Goal: Task Accomplishment & Management: Use online tool/utility

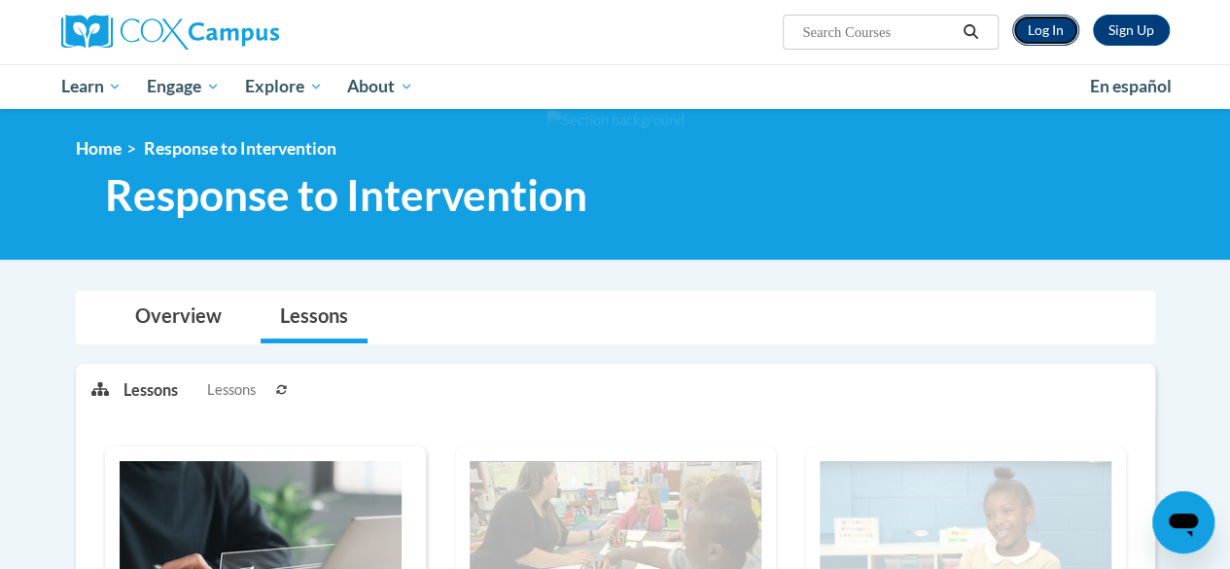
click at [1053, 30] on link "Log In" at bounding box center [1045, 30] width 67 height 31
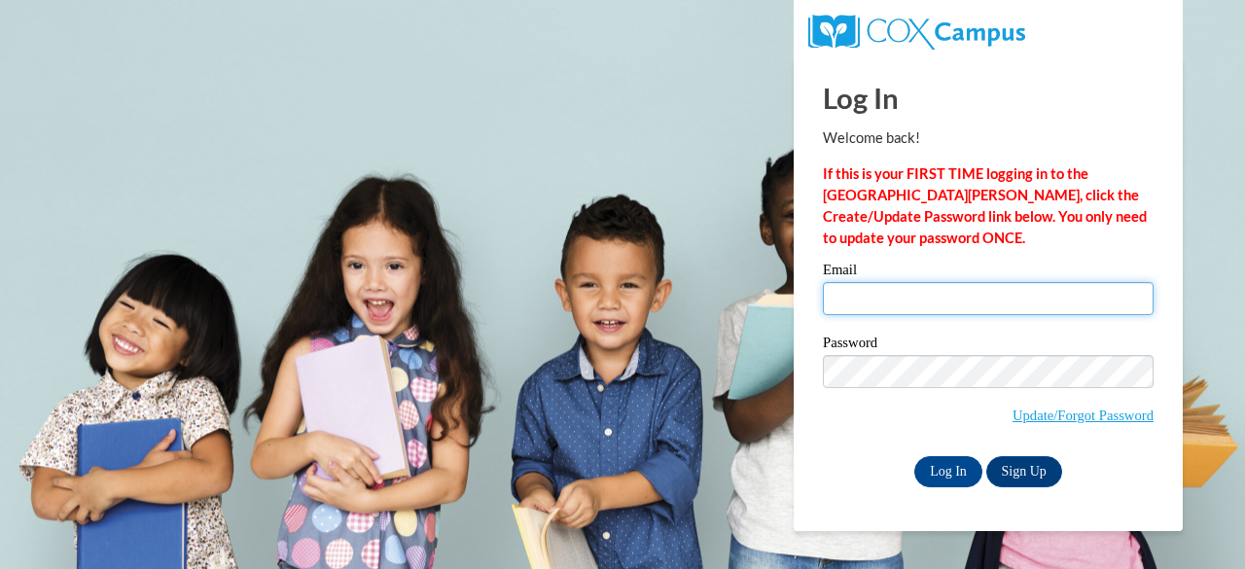
click at [865, 302] on input "Email" at bounding box center [988, 298] width 331 height 33
type input "tflein@sunprairieschools.org"
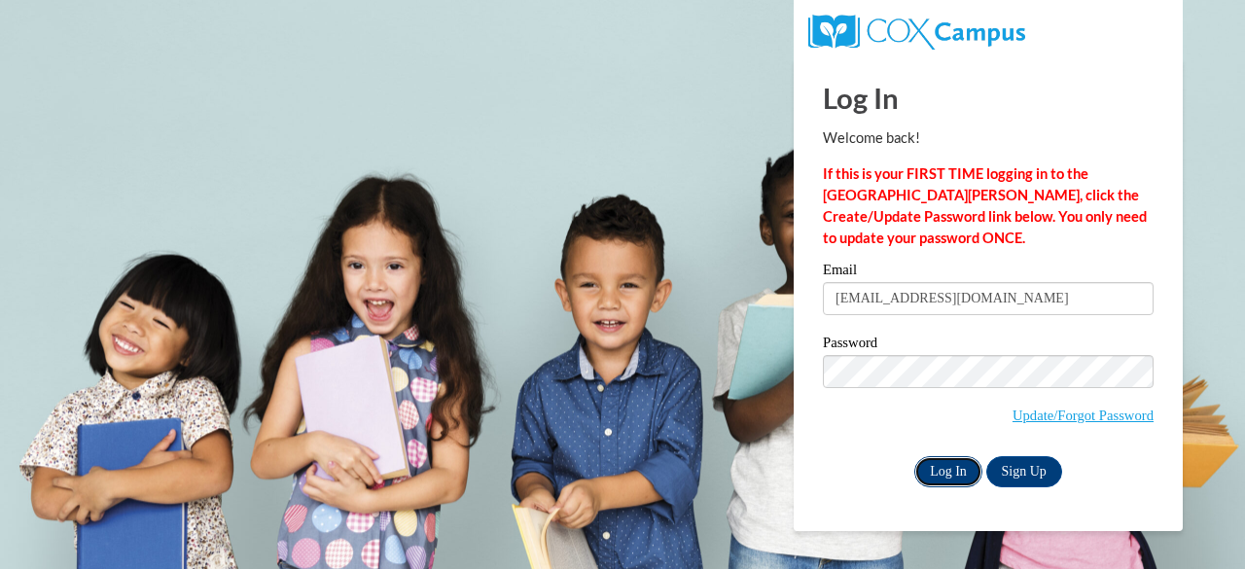
click at [948, 466] on input "Log In" at bounding box center [948, 471] width 68 height 31
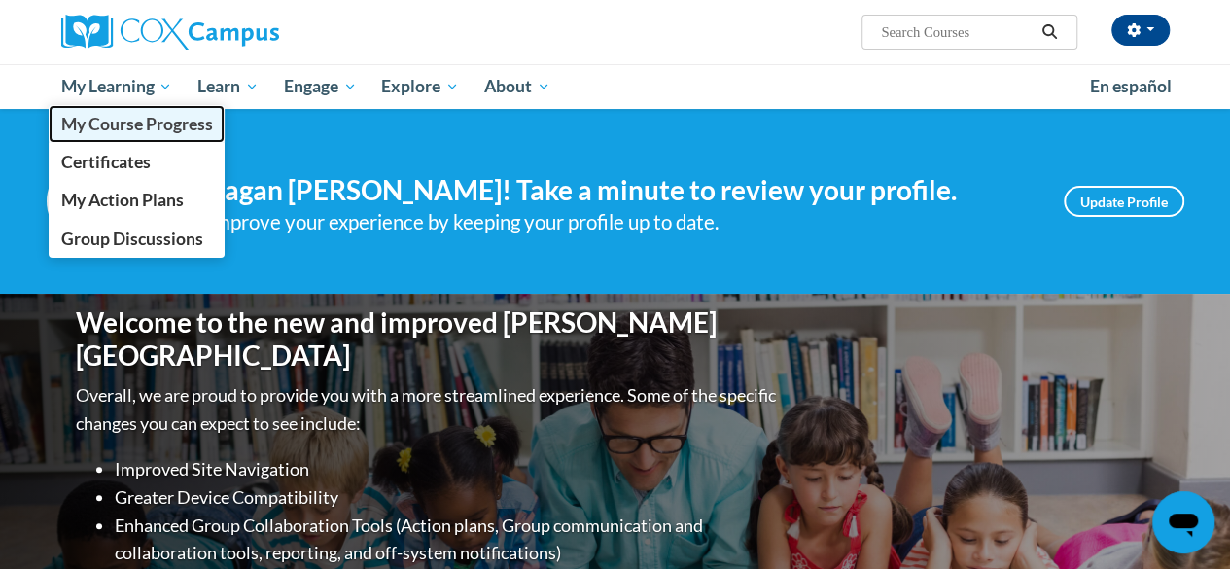
click at [134, 122] on span "My Course Progress" at bounding box center [136, 124] width 152 height 20
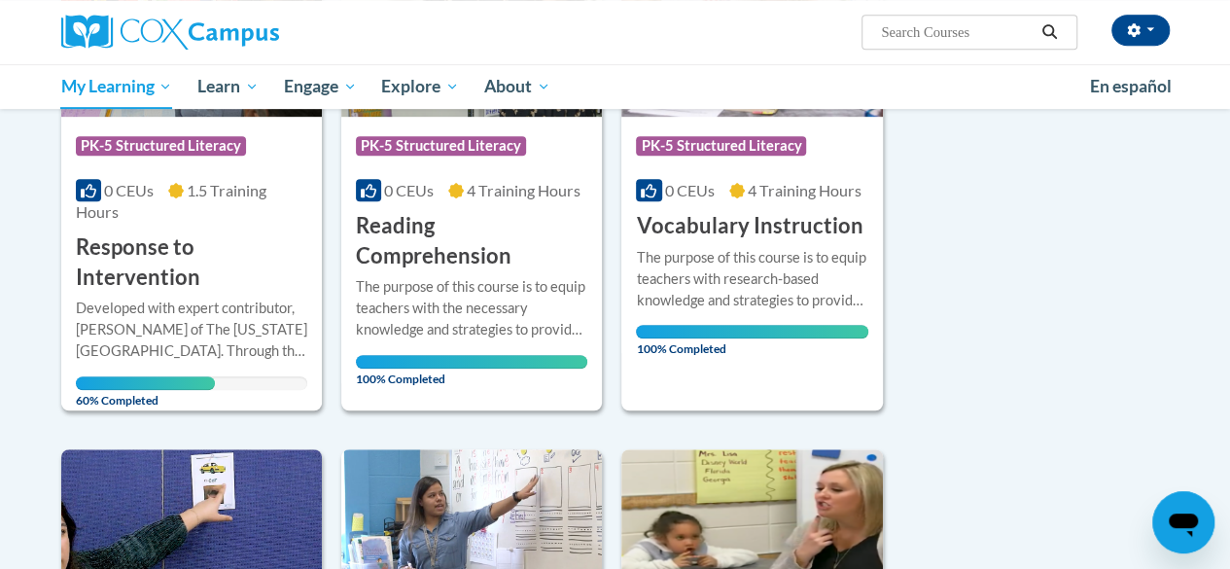
scroll to position [451, 0]
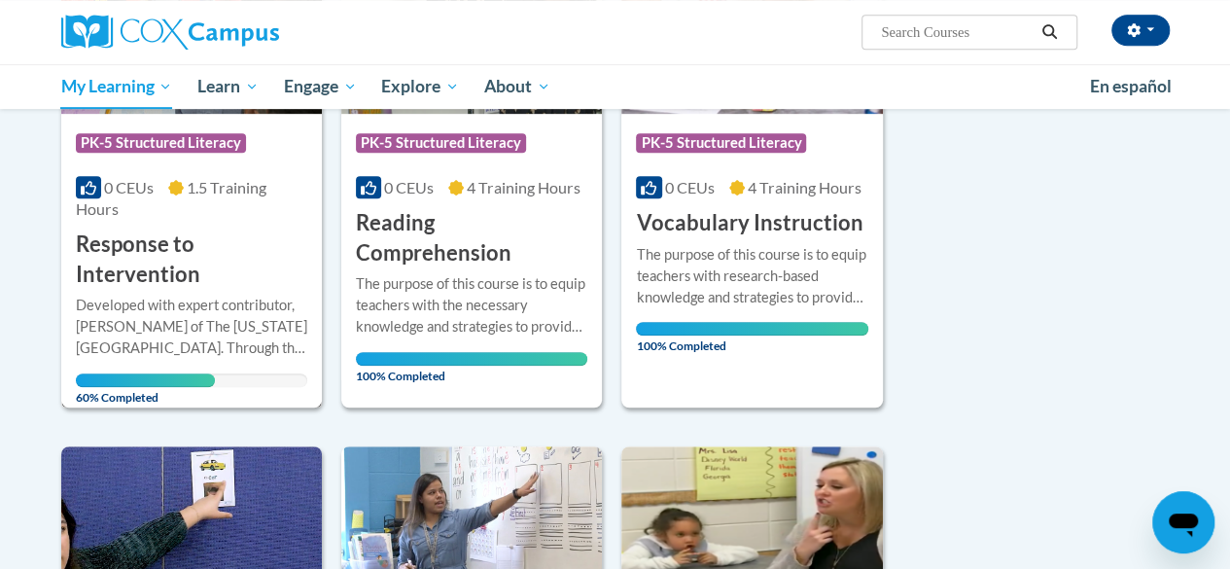
click at [128, 306] on div "Developed with expert contributor, [PERSON_NAME] of The [US_STATE][GEOGRAPHIC_D…" at bounding box center [191, 327] width 231 height 64
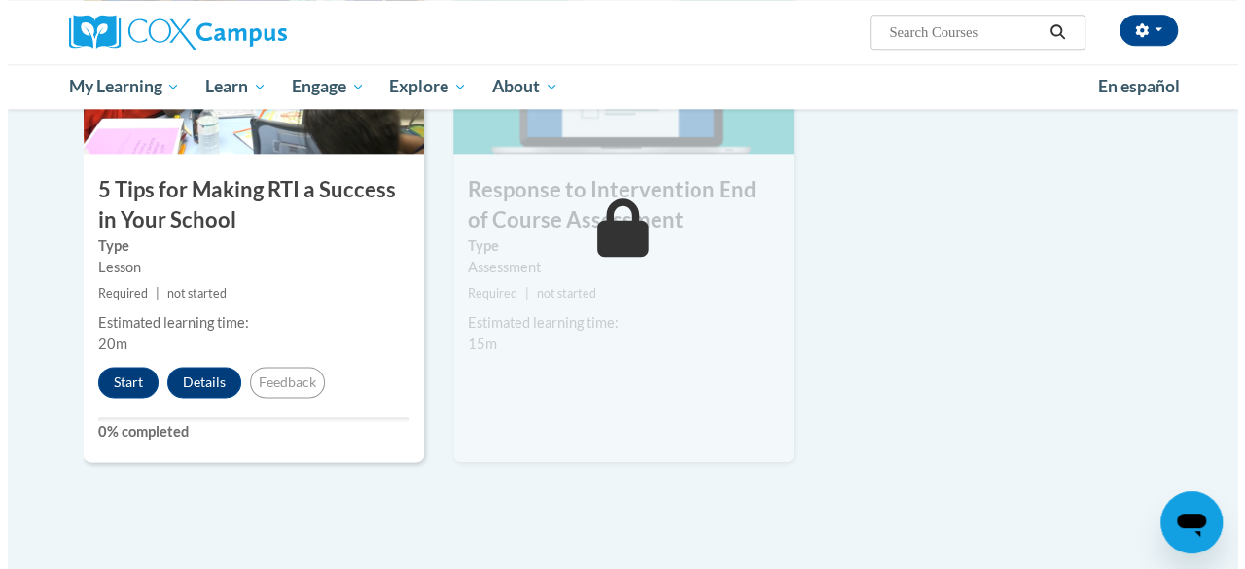
scroll to position [1086, 0]
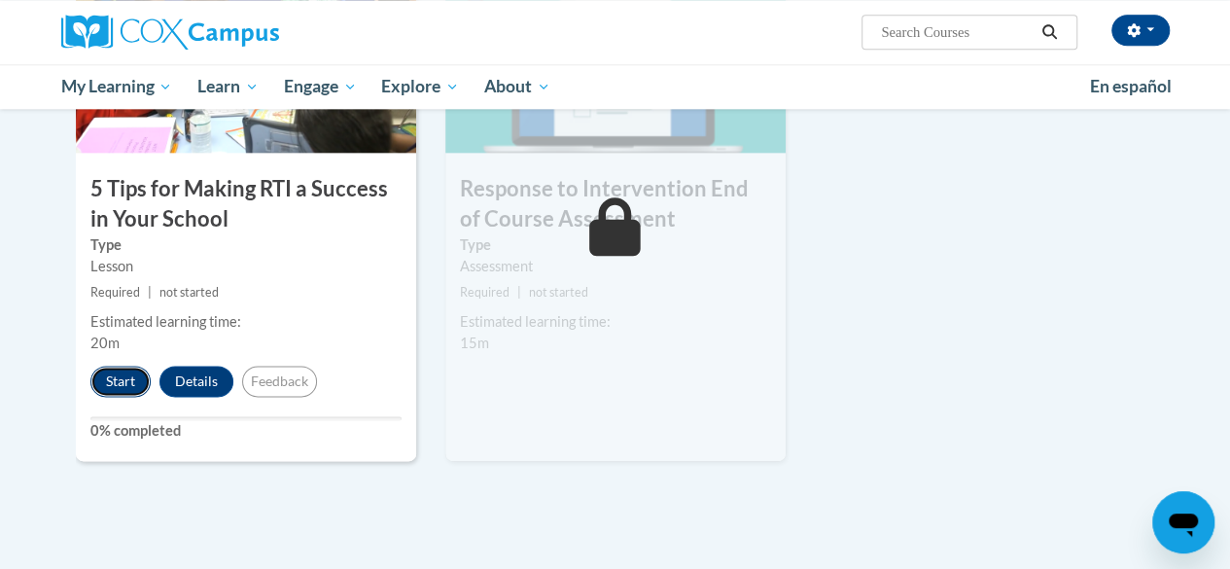
click at [125, 376] on button "Start" at bounding box center [120, 381] width 60 height 31
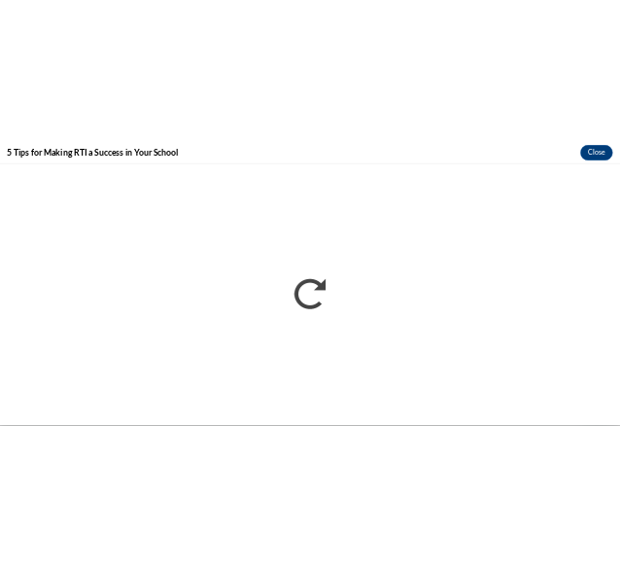
scroll to position [0, 0]
